Goal: Find specific page/section: Find specific page/section

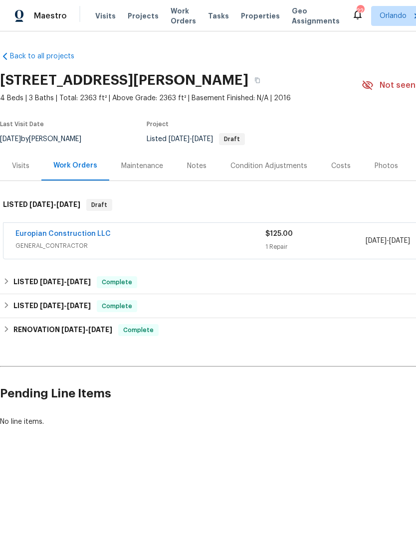
click at [253, 14] on span "Properties" at bounding box center [260, 16] width 39 height 10
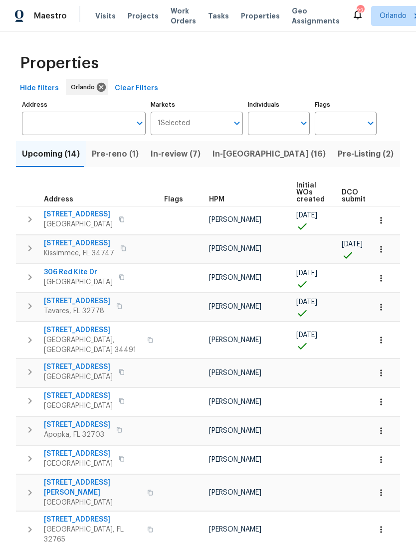
click at [289, 126] on input "Individuals" at bounding box center [271, 123] width 47 height 23
type input "[PERSON_NAME]"
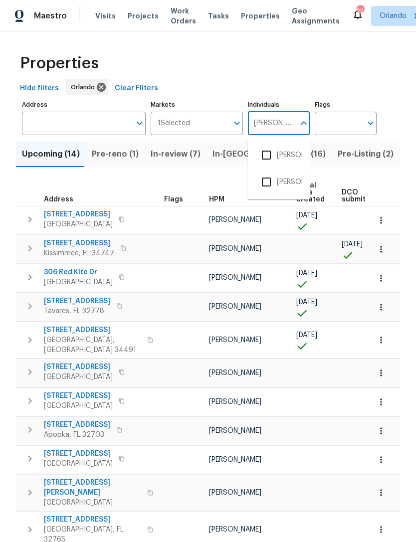
click at [266, 150] on input "checkbox" at bounding box center [266, 155] width 21 height 21
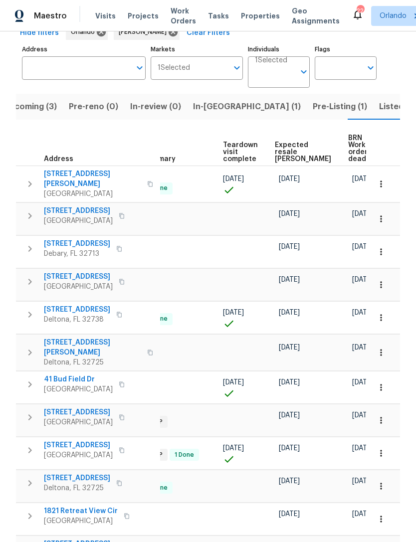
scroll to position [0, 200]
